Goal: Check status: Check status

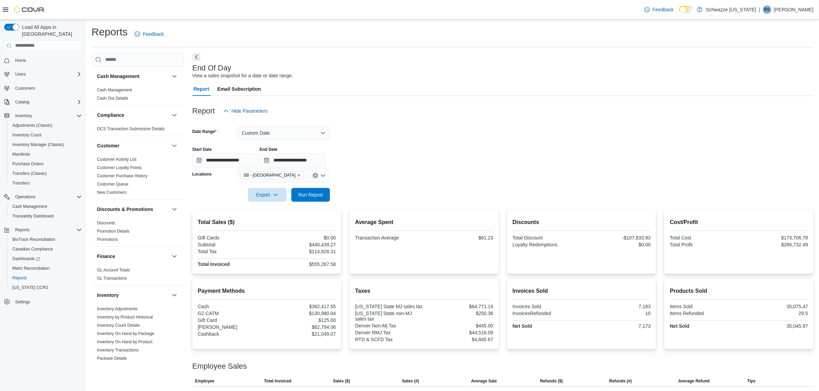
scroll to position [401, 0]
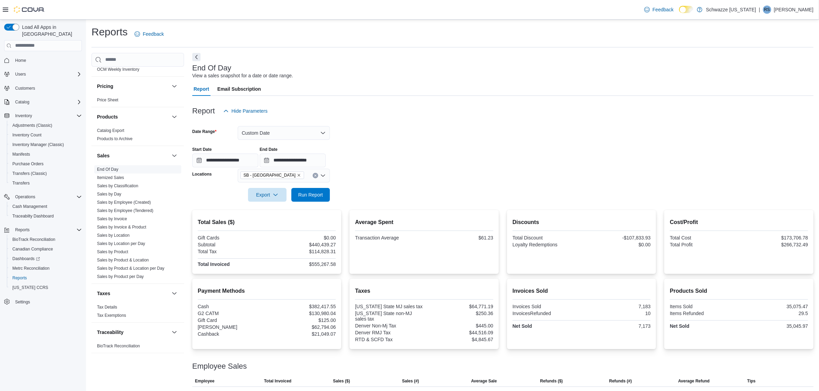
click at [104, 167] on link "End Of Day" at bounding box center [107, 169] width 21 height 5
click at [276, 134] on button "Custom Date" at bounding box center [284, 133] width 92 height 14
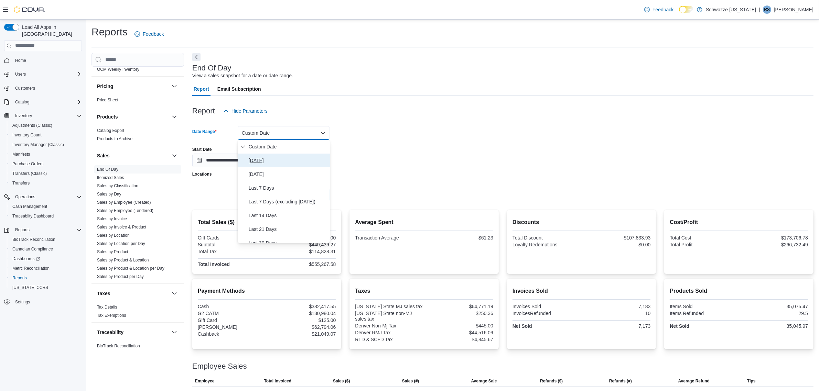
click at [250, 159] on span "[DATE]" at bounding box center [288, 161] width 78 height 8
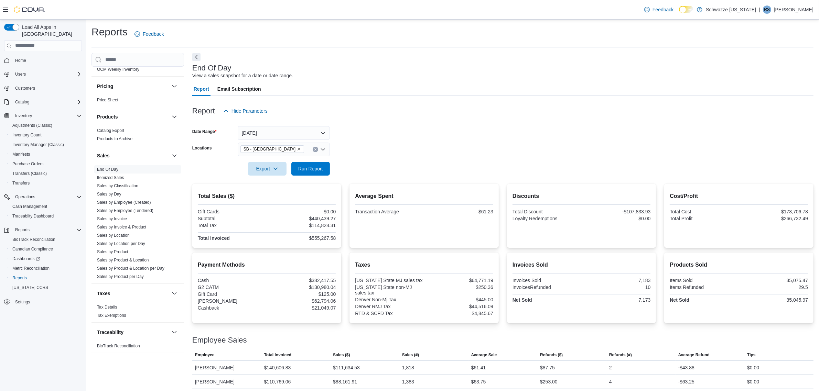
click at [415, 159] on div at bounding box center [502, 160] width 621 height 6
click at [305, 165] on span "Run Report" at bounding box center [310, 168] width 25 height 7
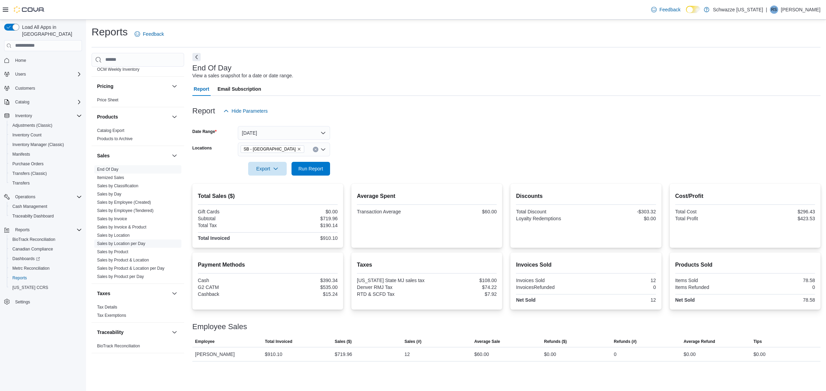
click at [132, 244] on link "Sales by Location per Day" at bounding box center [121, 244] width 48 height 5
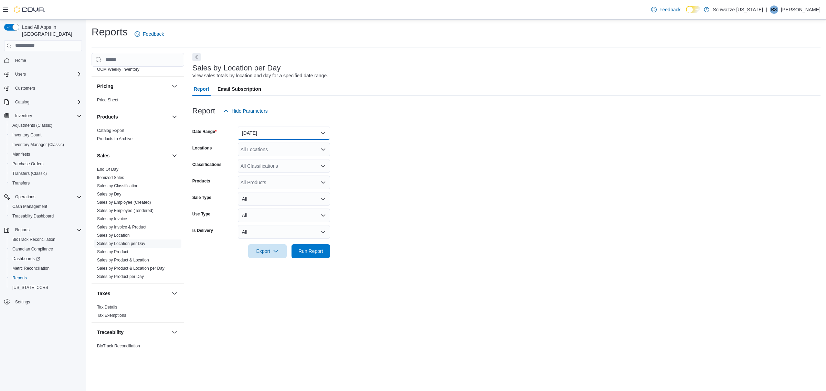
click at [286, 130] on button "[DATE]" at bounding box center [284, 133] width 92 height 14
click at [253, 163] on span "[DATE]" at bounding box center [288, 161] width 78 height 8
click at [258, 152] on div "All Locations" at bounding box center [284, 150] width 92 height 14
type input "****"
click at [273, 162] on span "SB - [GEOGRAPHIC_DATA]" at bounding box center [286, 161] width 61 height 7
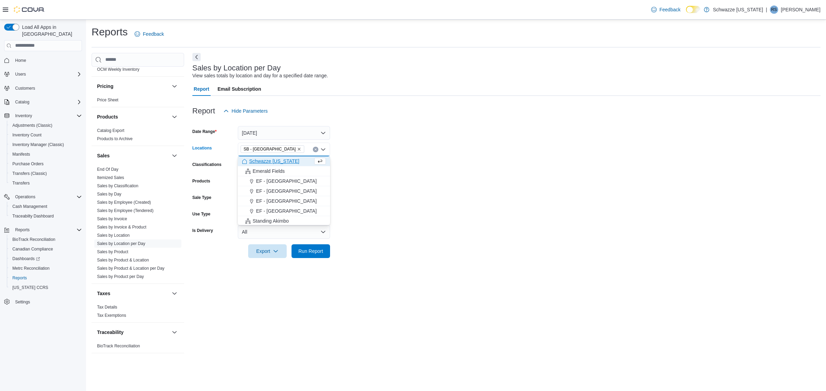
click at [367, 181] on form "Date Range [DATE] Locations SB - [GEOGRAPHIC_DATA] Combo box. Selected. [GEOGRA…" at bounding box center [506, 188] width 628 height 140
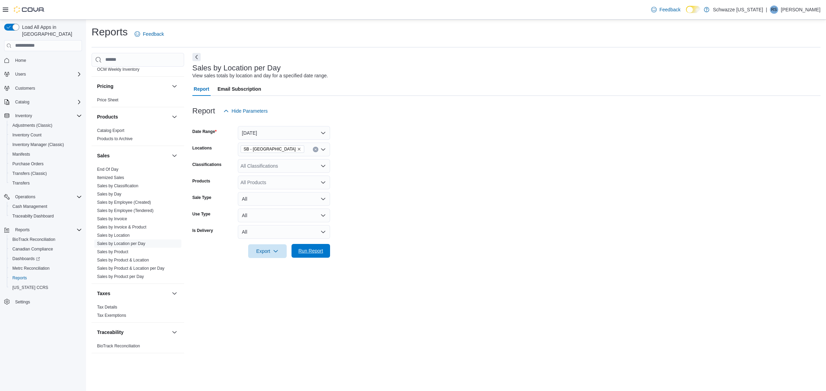
click at [291, 249] on button "Run Report" at bounding box center [310, 251] width 39 height 14
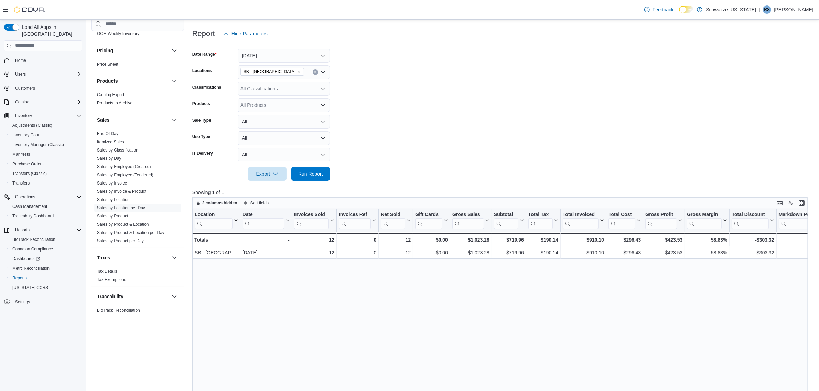
scroll to position [73, 0]
